Goal: Information Seeking & Learning: Learn about a topic

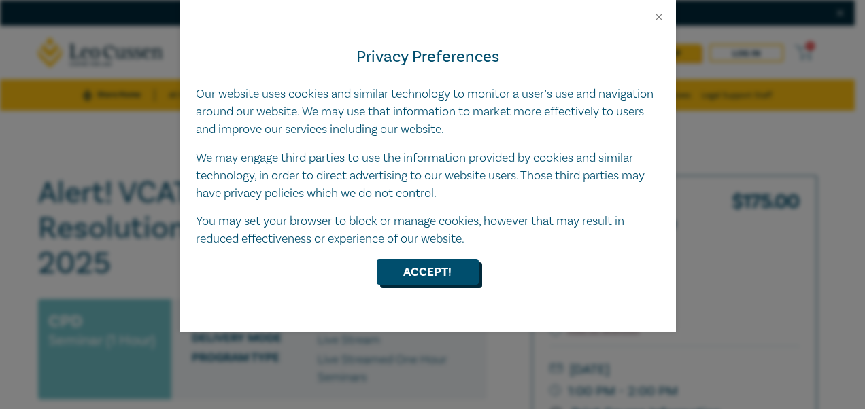
click at [453, 271] on button "Accept!" at bounding box center [428, 272] width 102 height 26
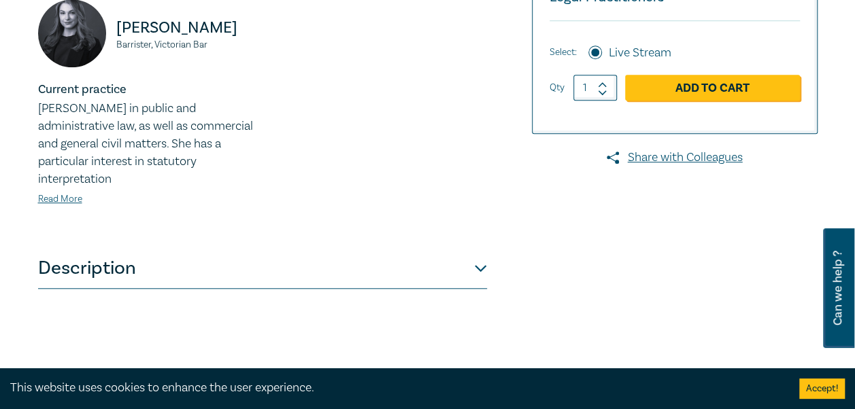
scroll to position [612, 0]
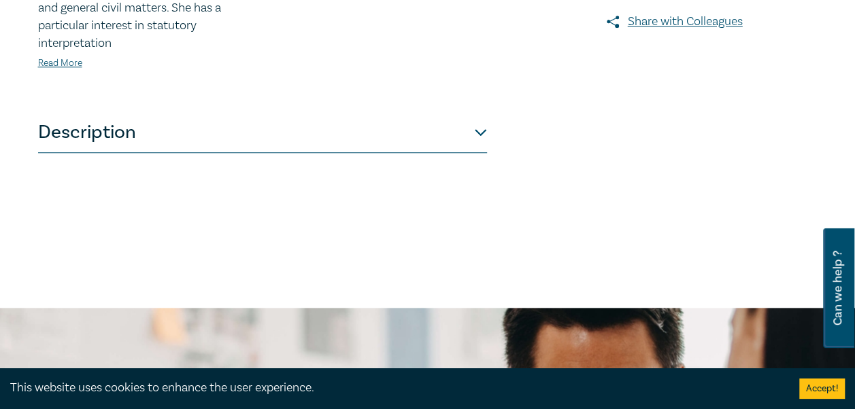
click at [463, 136] on button "Description" at bounding box center [262, 132] width 449 height 41
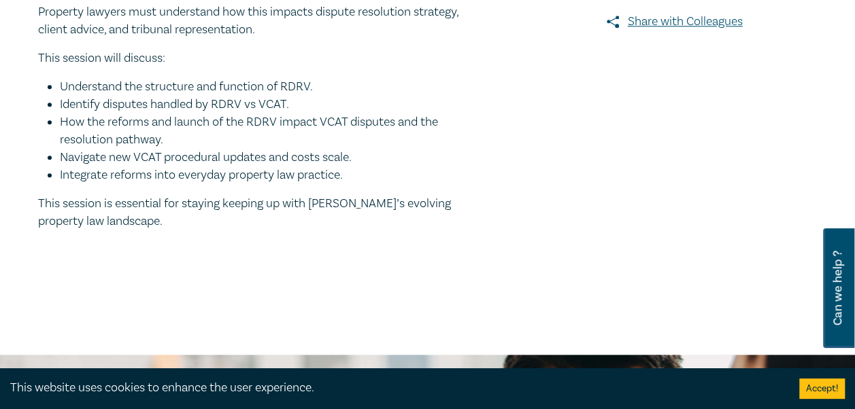
scroll to position [476, 0]
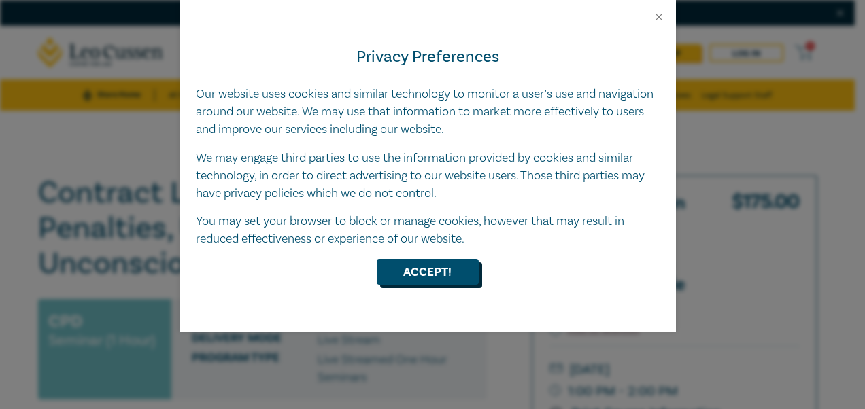
click at [452, 263] on button "Accept!" at bounding box center [428, 272] width 102 height 26
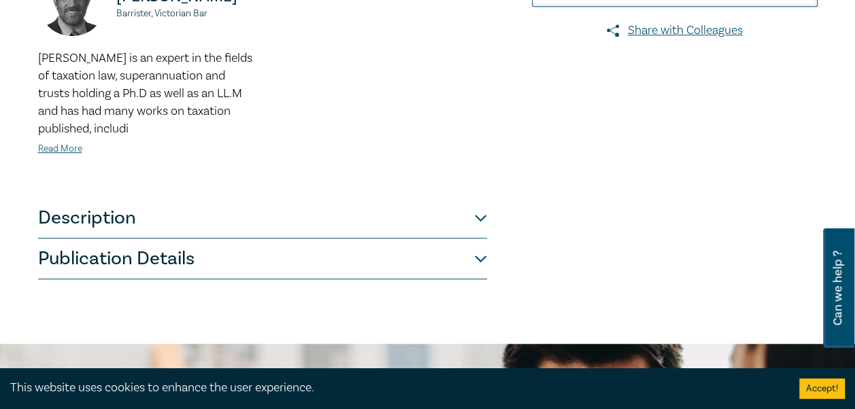
scroll to position [544, 0]
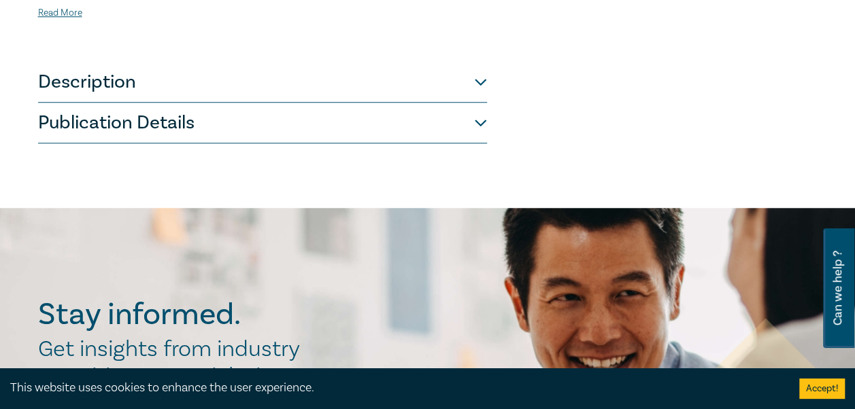
click at [169, 79] on button "Description" at bounding box center [262, 82] width 449 height 41
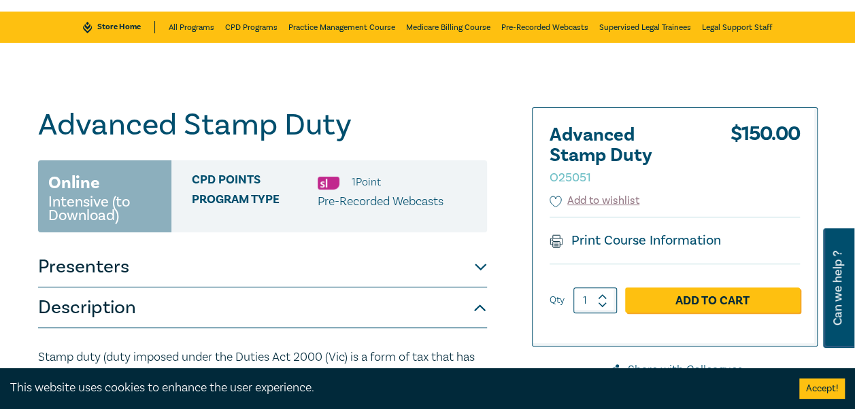
scroll to position [0, 0]
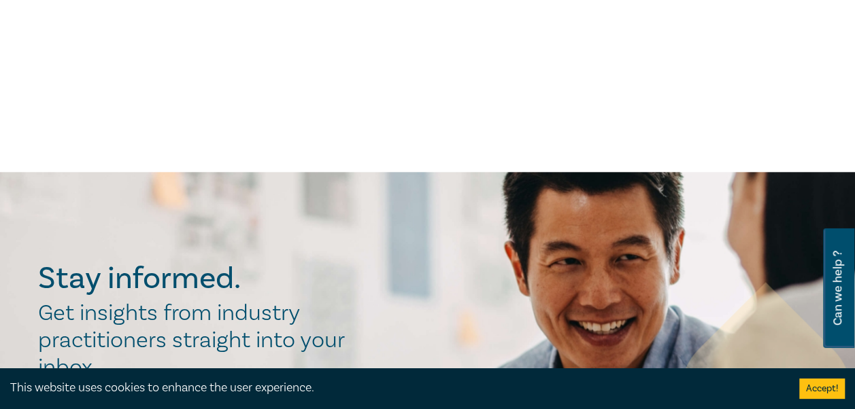
scroll to position [476, 0]
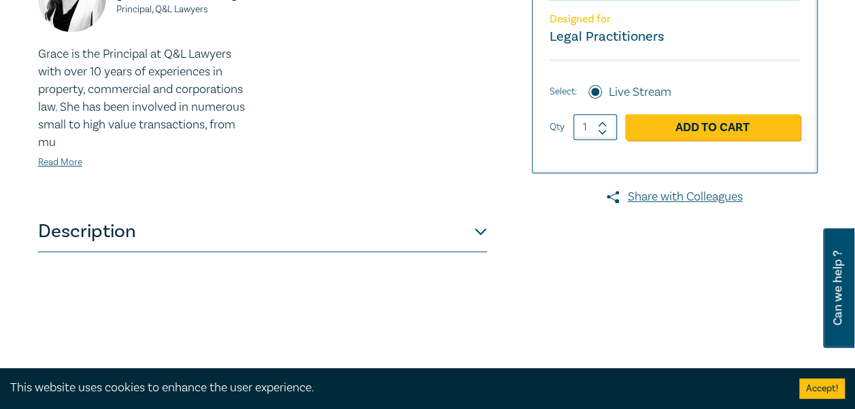
click at [329, 252] on button "Description" at bounding box center [262, 232] width 449 height 41
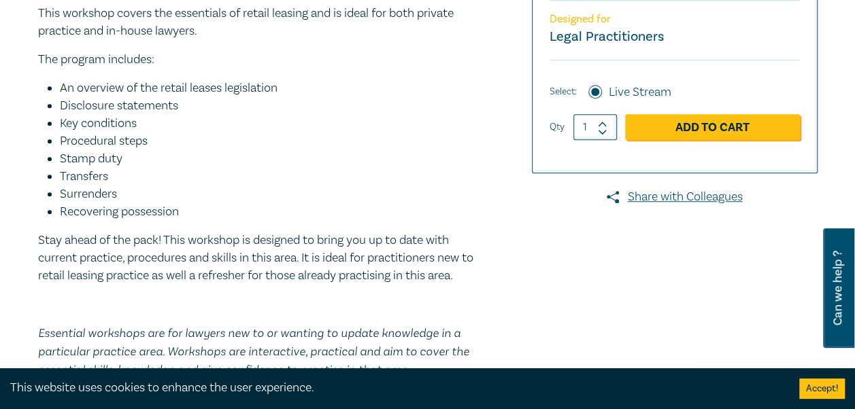
scroll to position [544, 0]
